Goal: Browse casually: Explore the website without a specific task or goal

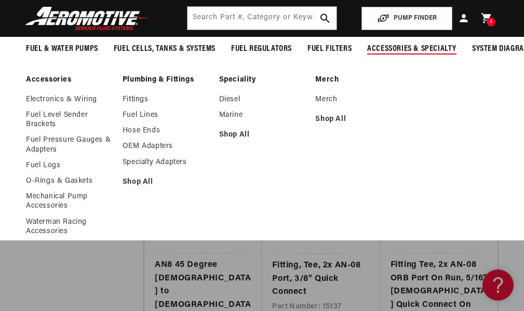
scroll to position [10024, 0]
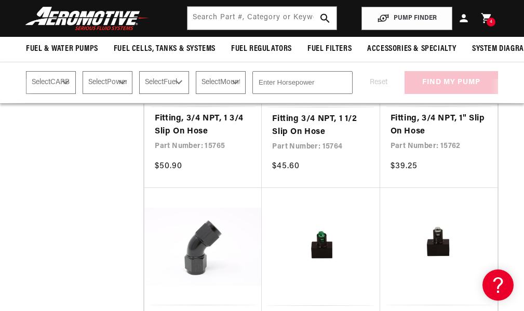
drag, startPoint x: 377, startPoint y: 45, endPoint x: 385, endPoint y: 70, distance: 26.4
click at [385, 70] on sticky-header "Fuel & Water Pumps Back In-Tank Water Pumps" at bounding box center [262, 52] width 524 height 104
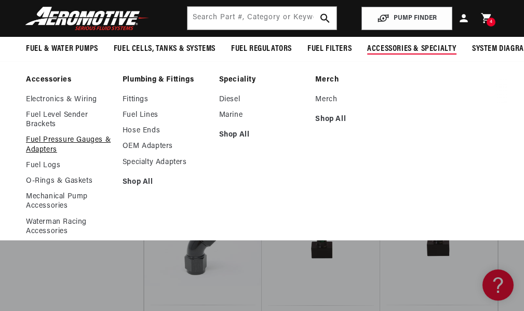
scroll to position [36, 0]
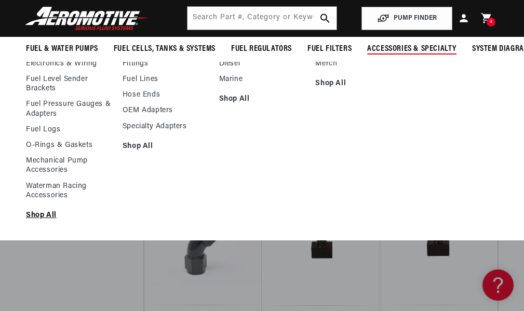
click at [44, 220] on link "Shop All" at bounding box center [69, 215] width 86 height 9
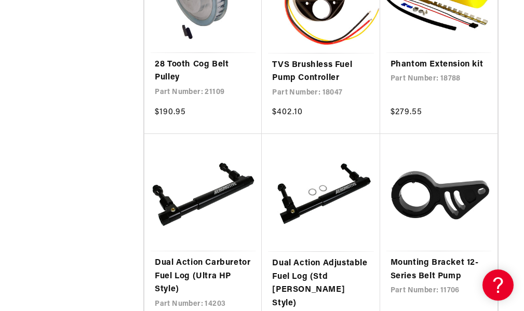
scroll to position [831, 0]
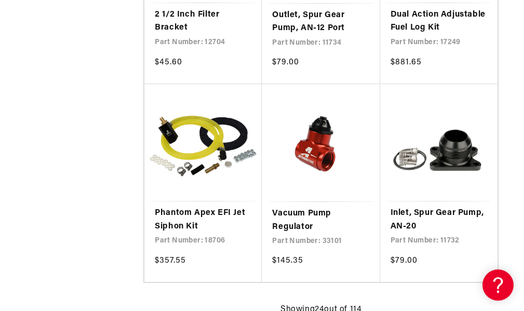
scroll to position [1714, 0]
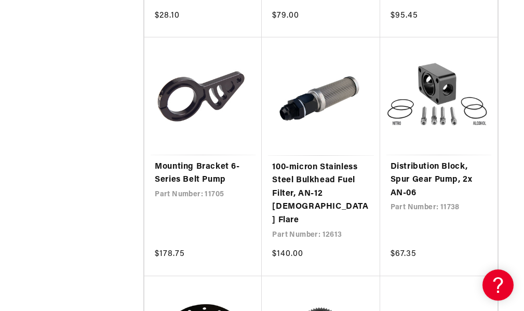
scroll to position [2337, 0]
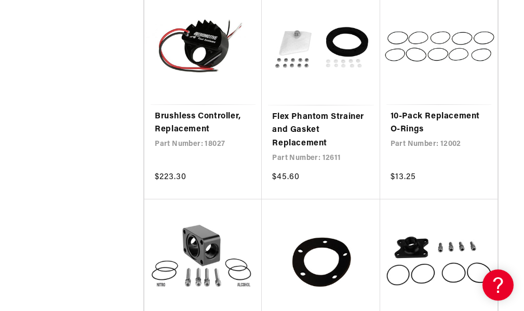
scroll to position [4726, 0]
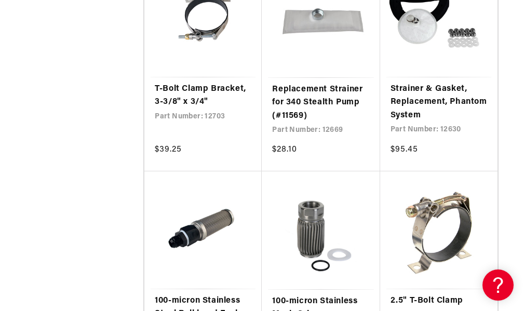
scroll to position [5973, 0]
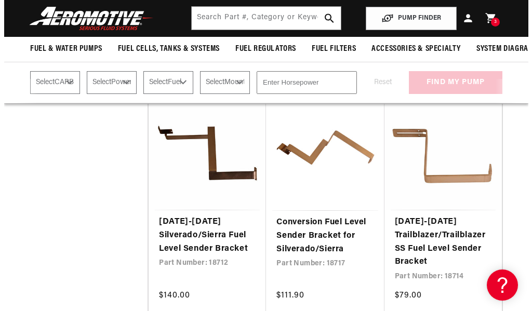
scroll to position [7219, 0]
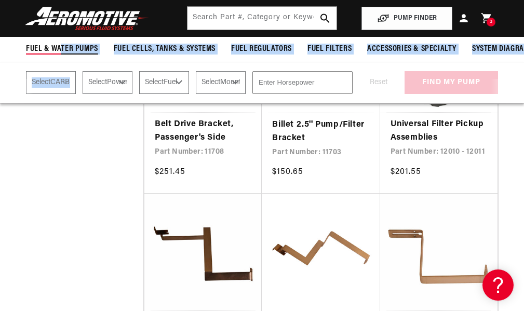
drag, startPoint x: 62, startPoint y: 47, endPoint x: 68, endPoint y: 57, distance: 11.7
click at [75, 74] on sticky-header "Fuel & Water Pumps Back In-Tank Water Pumps" at bounding box center [262, 52] width 524 height 104
click at [490, 19] on span "3" at bounding box center [491, 22] width 3 height 9
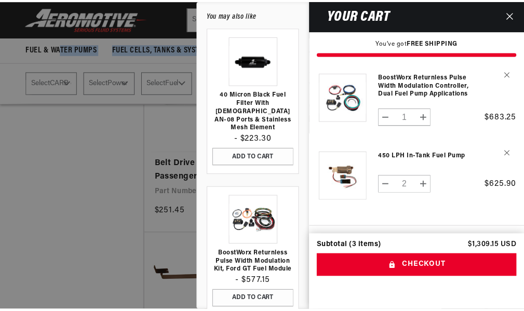
scroll to position [0, 0]
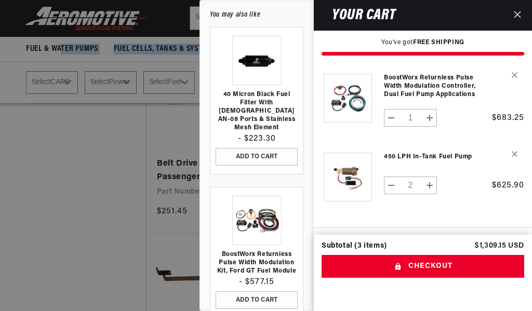
click at [517, 8] on button "Close" at bounding box center [517, 15] width 23 height 31
